Goal: Task Accomplishment & Management: Complete application form

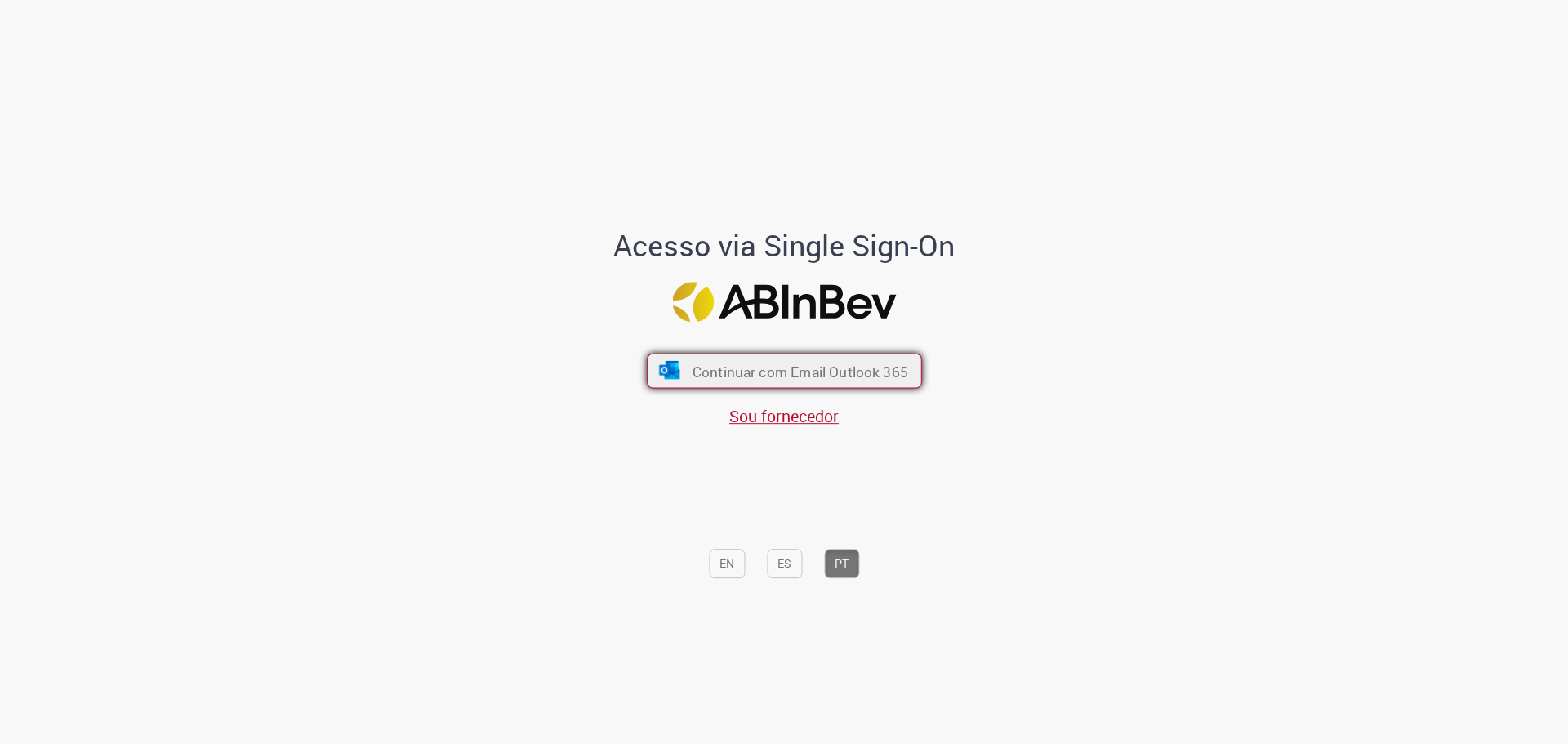
click at [793, 372] on font "Continuar com Email Outlook 365" at bounding box center [800, 371] width 216 height 19
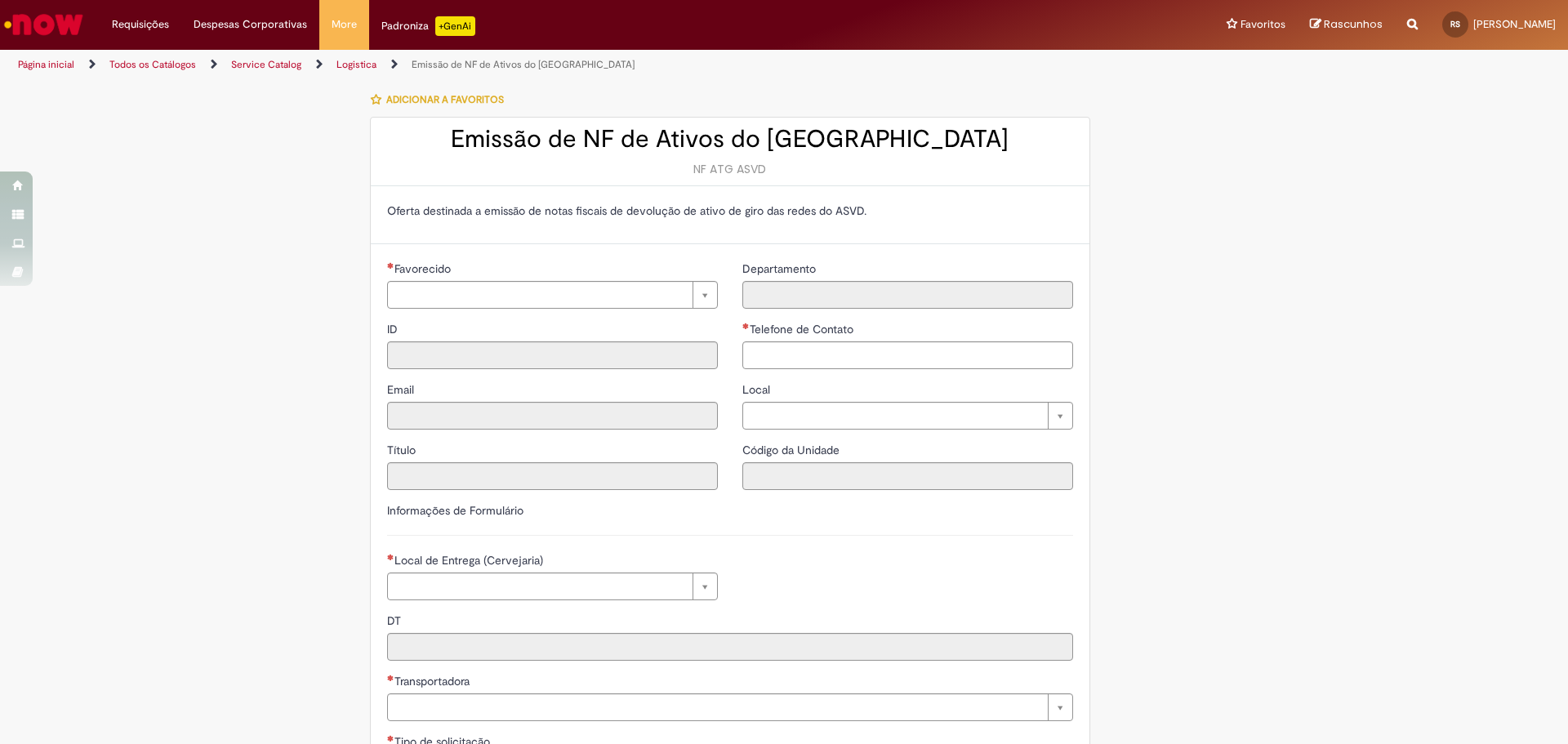
type input "**********"
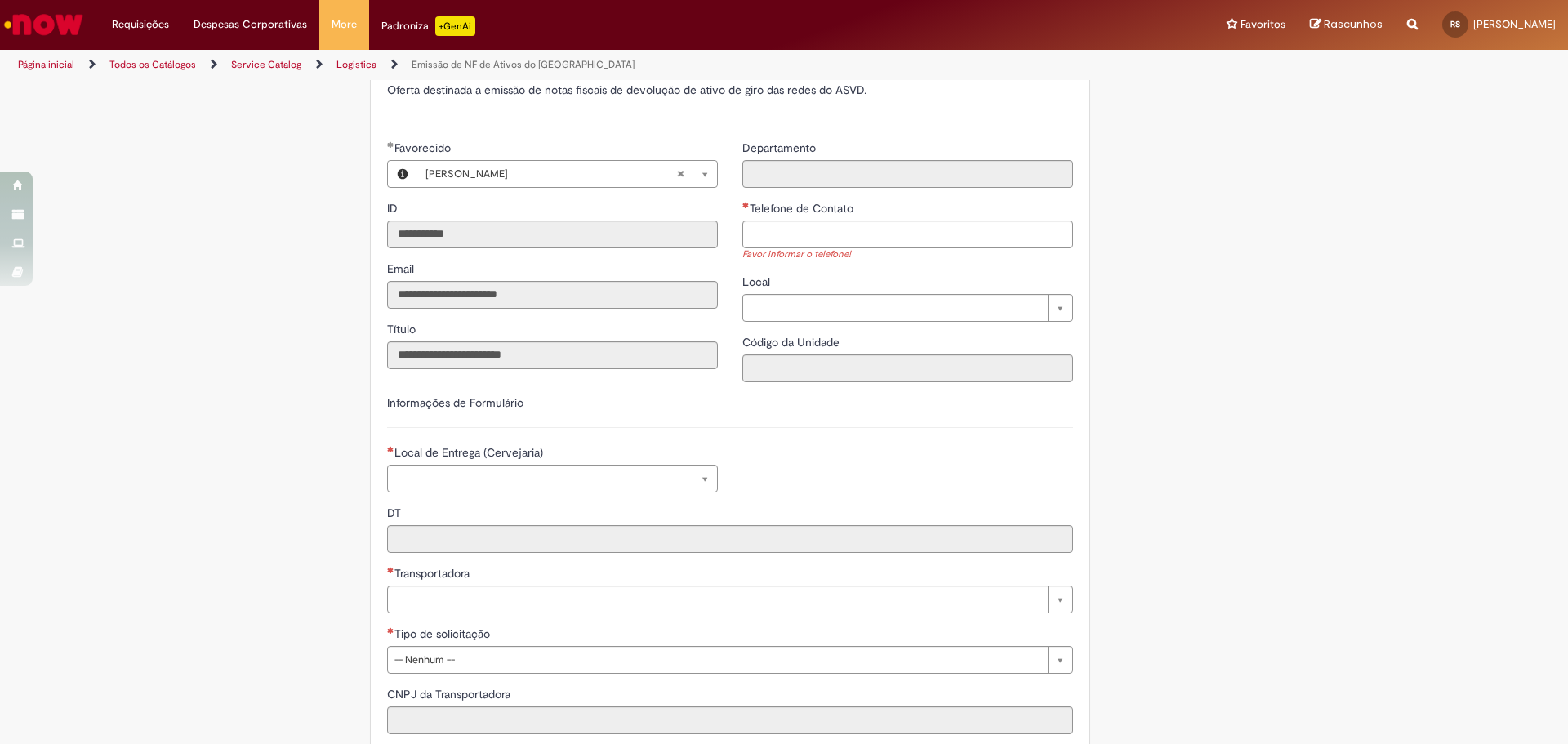
scroll to position [40, 0]
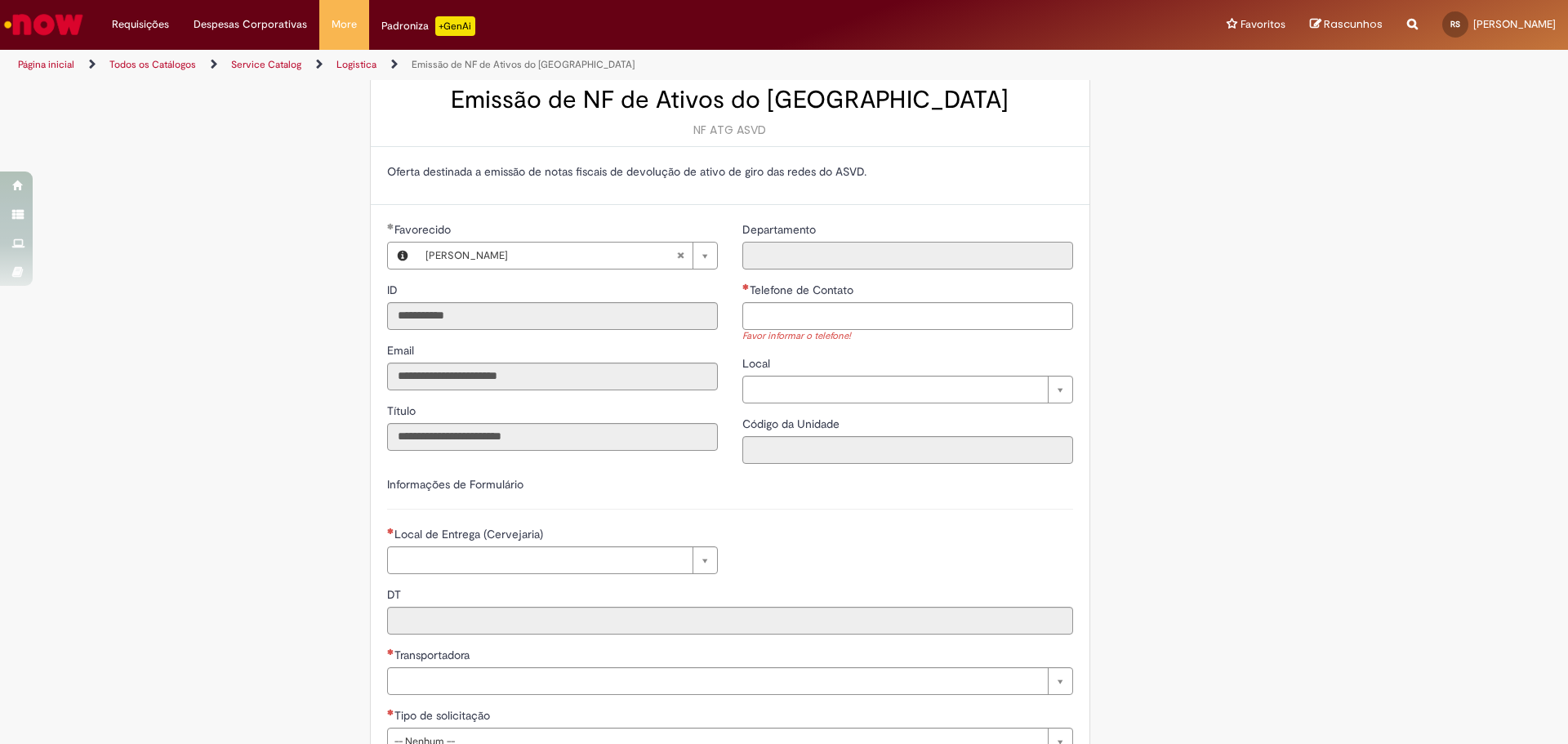
click at [785, 250] on input "Departamento" at bounding box center [908, 256] width 331 height 28
click at [783, 321] on input "Telefone de Contato" at bounding box center [908, 316] width 331 height 28
click at [744, 306] on input "Telefone de Contato" at bounding box center [908, 316] width 331 height 28
click at [760, 172] on p "Oferta destinada a emissão de notas fiscais de devolução de ativo de giro das r…" at bounding box center [731, 171] width 686 height 17
drag, startPoint x: 854, startPoint y: 168, endPoint x: 528, endPoint y: 53, distance: 345.7
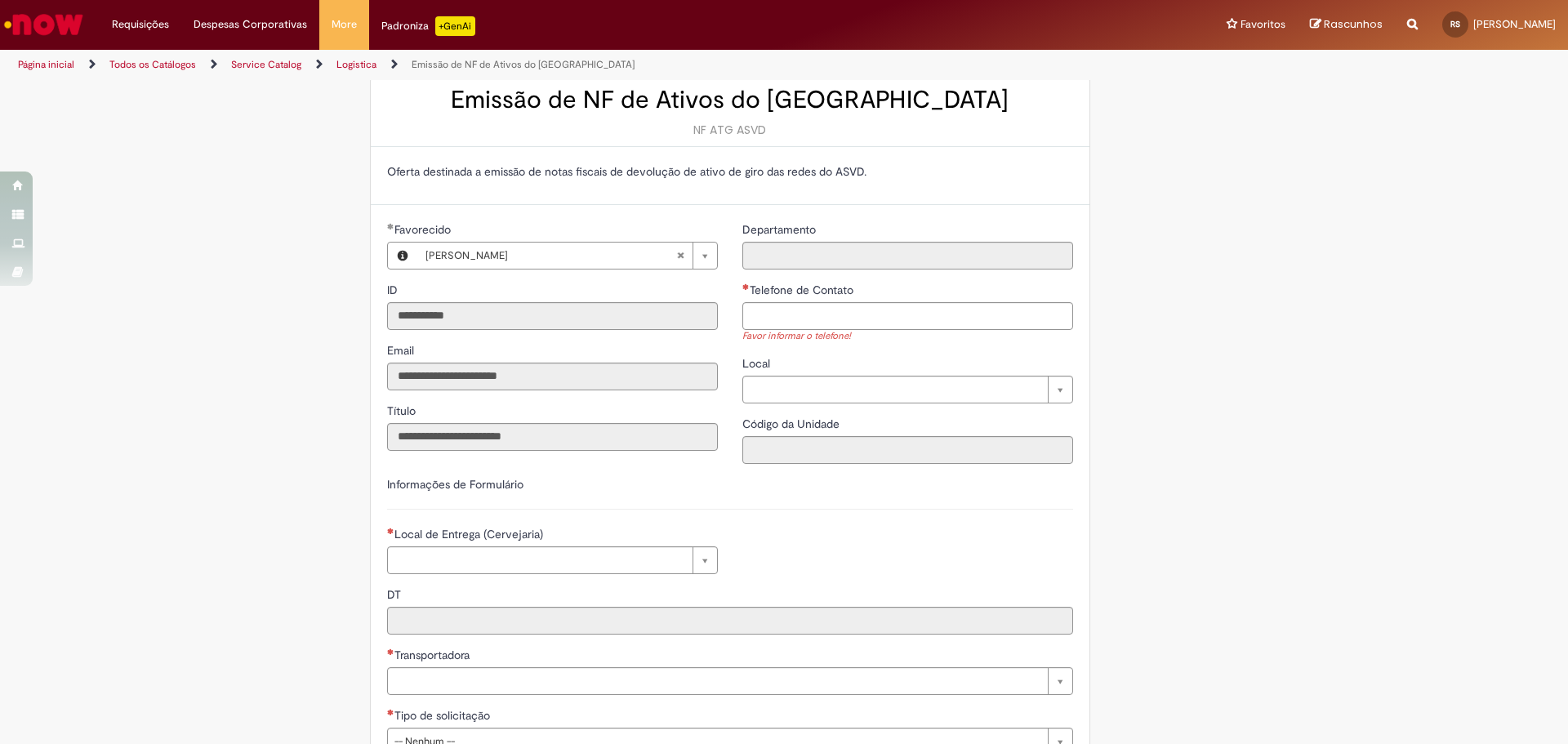
click at [847, 168] on p "Oferta destinada a emissão de notas fiscais de devolução de ativo de giro das r…" at bounding box center [731, 171] width 686 height 17
click at [840, 250] on input "Departamento" at bounding box center [908, 256] width 331 height 28
click at [819, 302] on input "Telefone de Contato" at bounding box center [908, 316] width 331 height 28
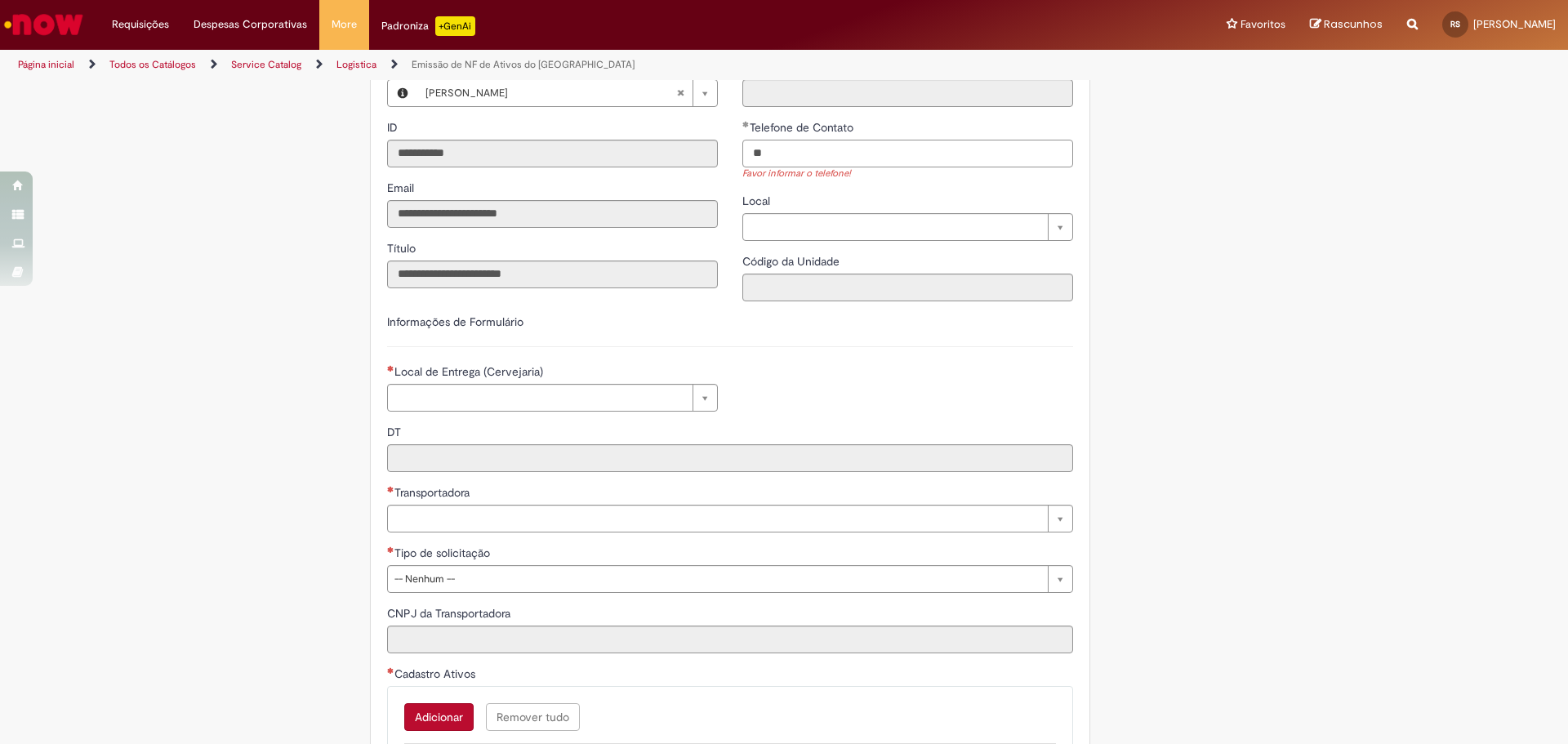
scroll to position [203, 0]
type input "**"
click at [521, 449] on input "DT" at bounding box center [731, 457] width 686 height 28
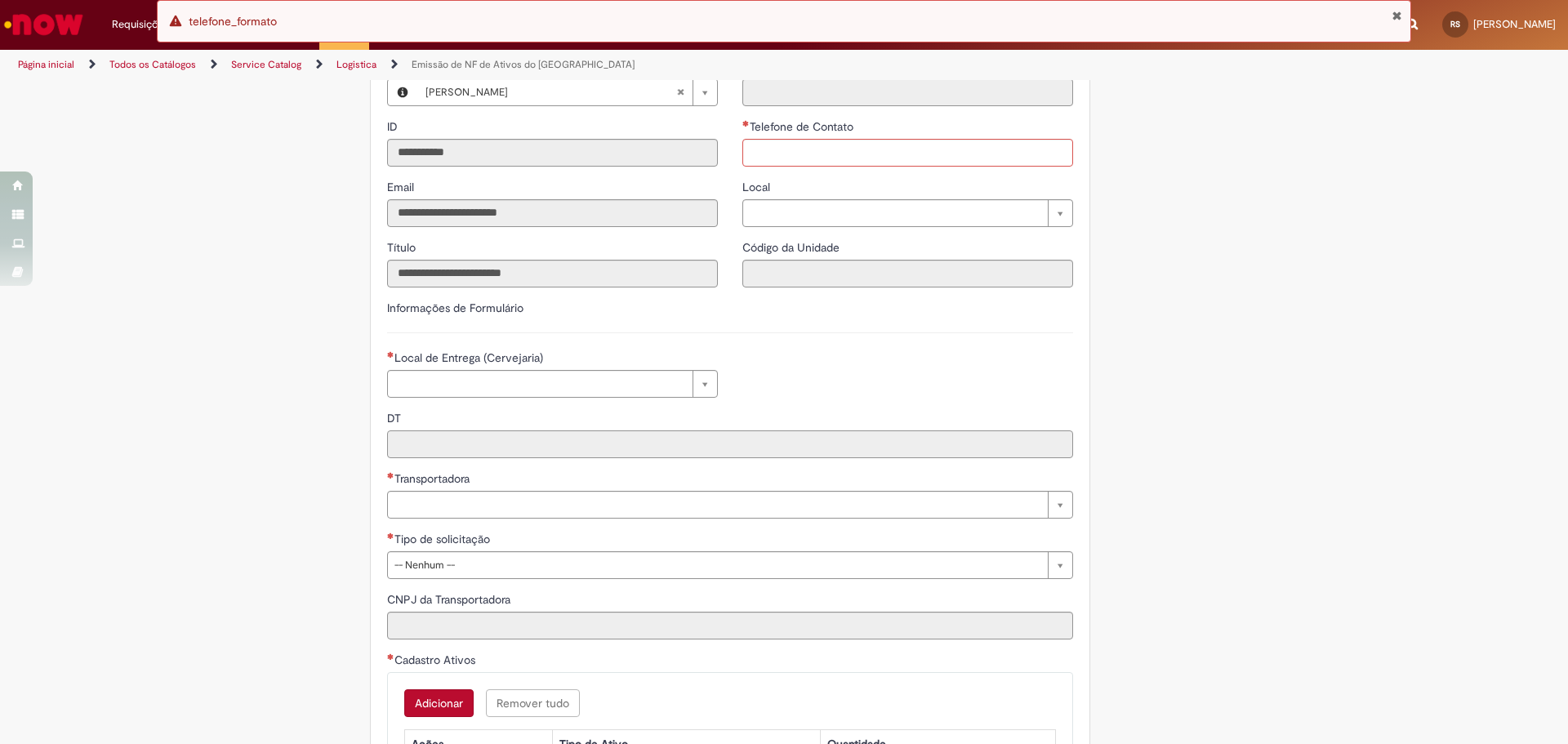
click at [512, 452] on input "DT" at bounding box center [731, 444] width 686 height 28
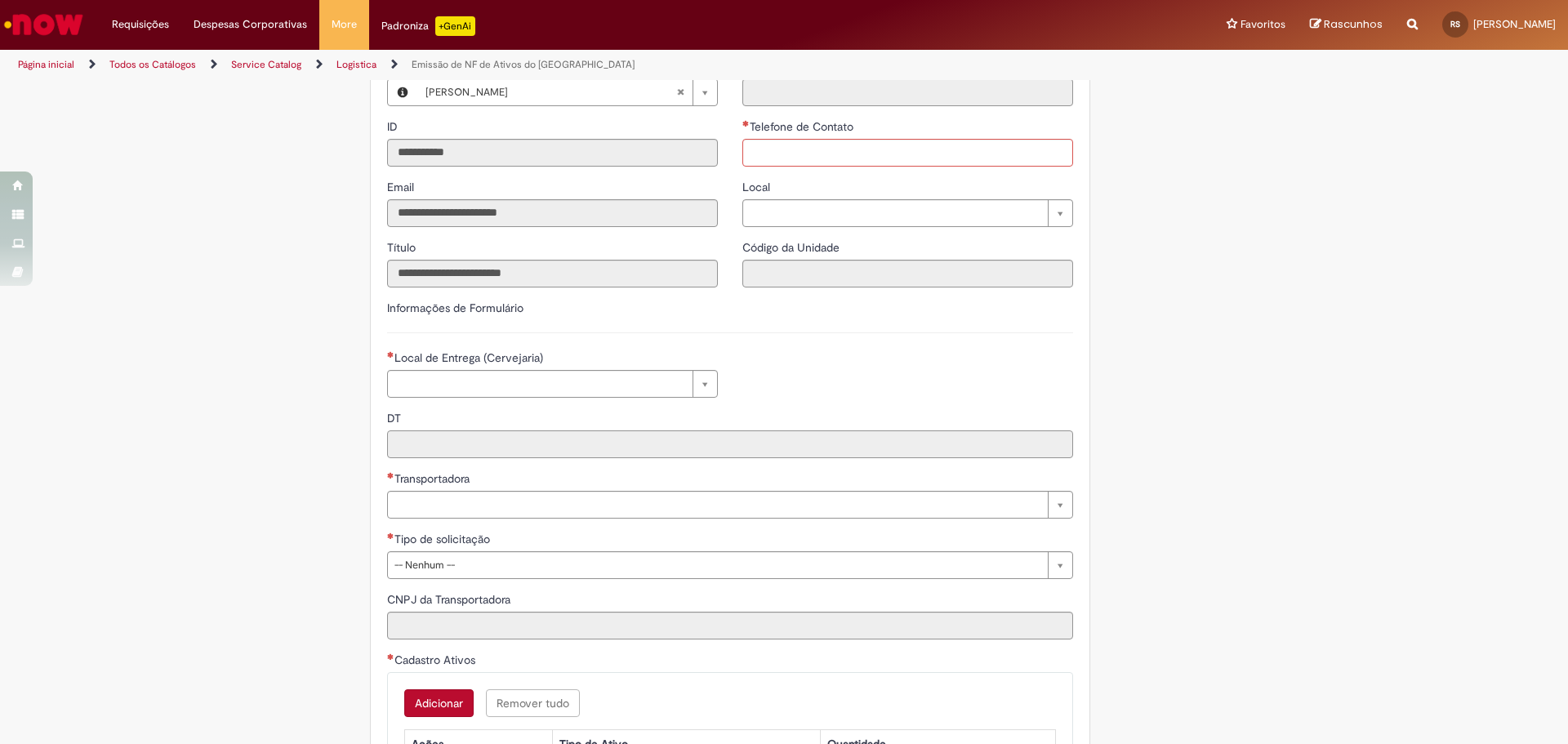
click at [638, 454] on input "DT" at bounding box center [731, 444] width 686 height 28
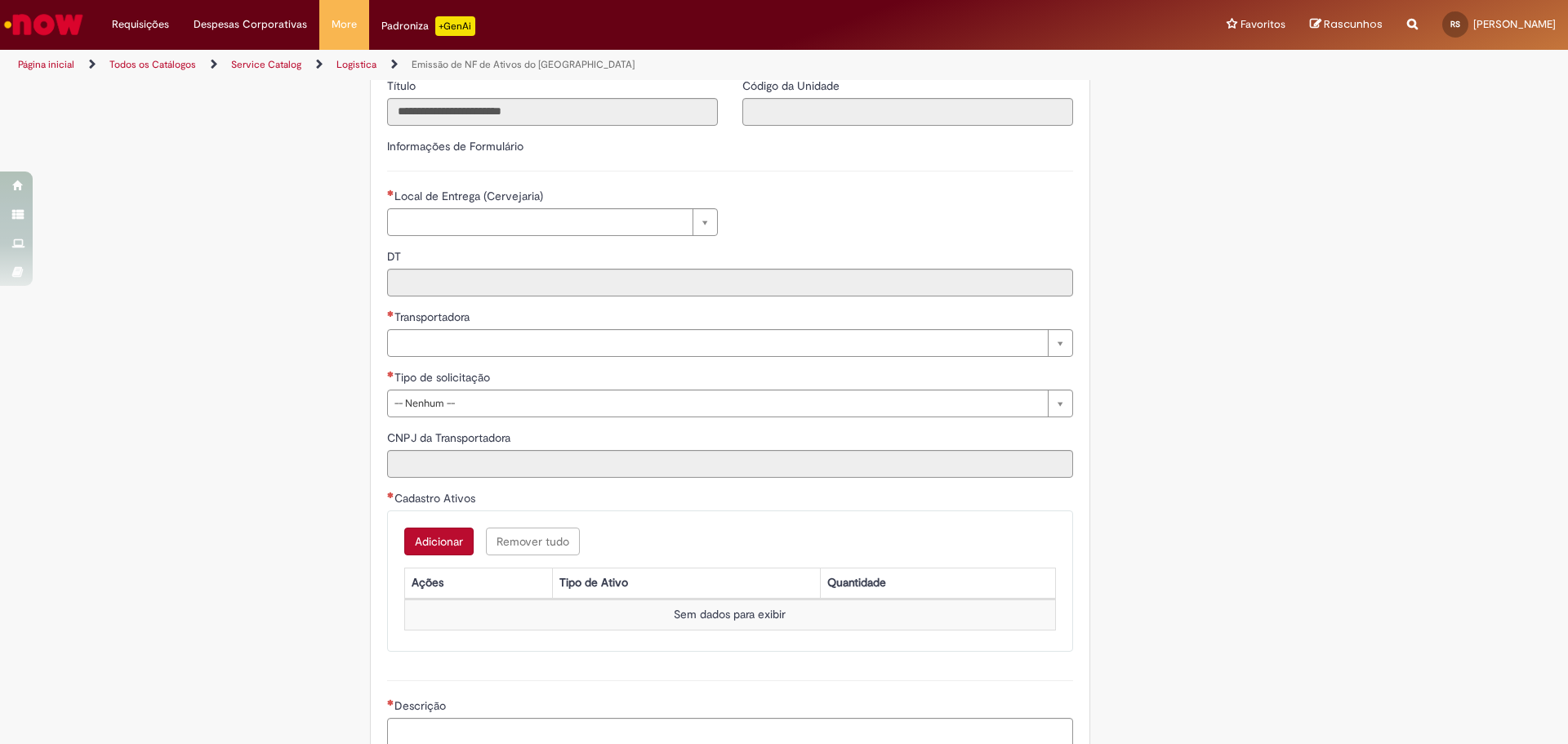
scroll to position [366, 0]
click at [543, 385] on div "Tipo de solicitação" at bounding box center [731, 377] width 686 height 21
